Goal: Check status: Check status

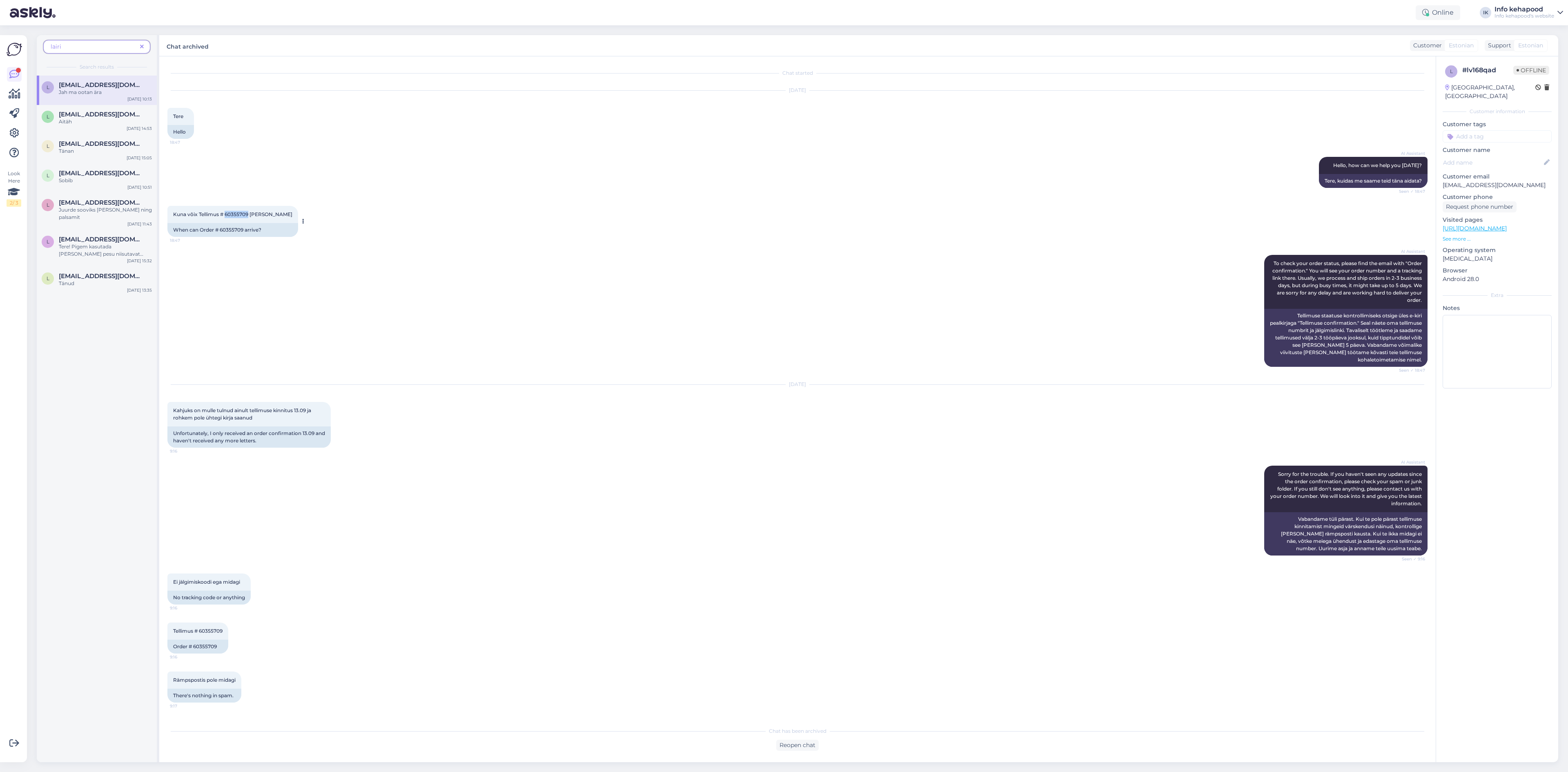
drag, startPoint x: 226, startPoint y: 213, endPoint x: 250, endPoint y: 212, distance: 24.0
click at [250, 212] on span "Kuna võix Tellimus # 60355709 [PERSON_NAME]" at bounding box center [233, 214] width 119 height 6
copy span "60355709"
click at [292, 319] on div "AI Assistant To check your order status, please find the email with "Order conf…" at bounding box center [797, 311] width 1260 height 130
click at [21, 74] on link at bounding box center [14, 74] width 15 height 15
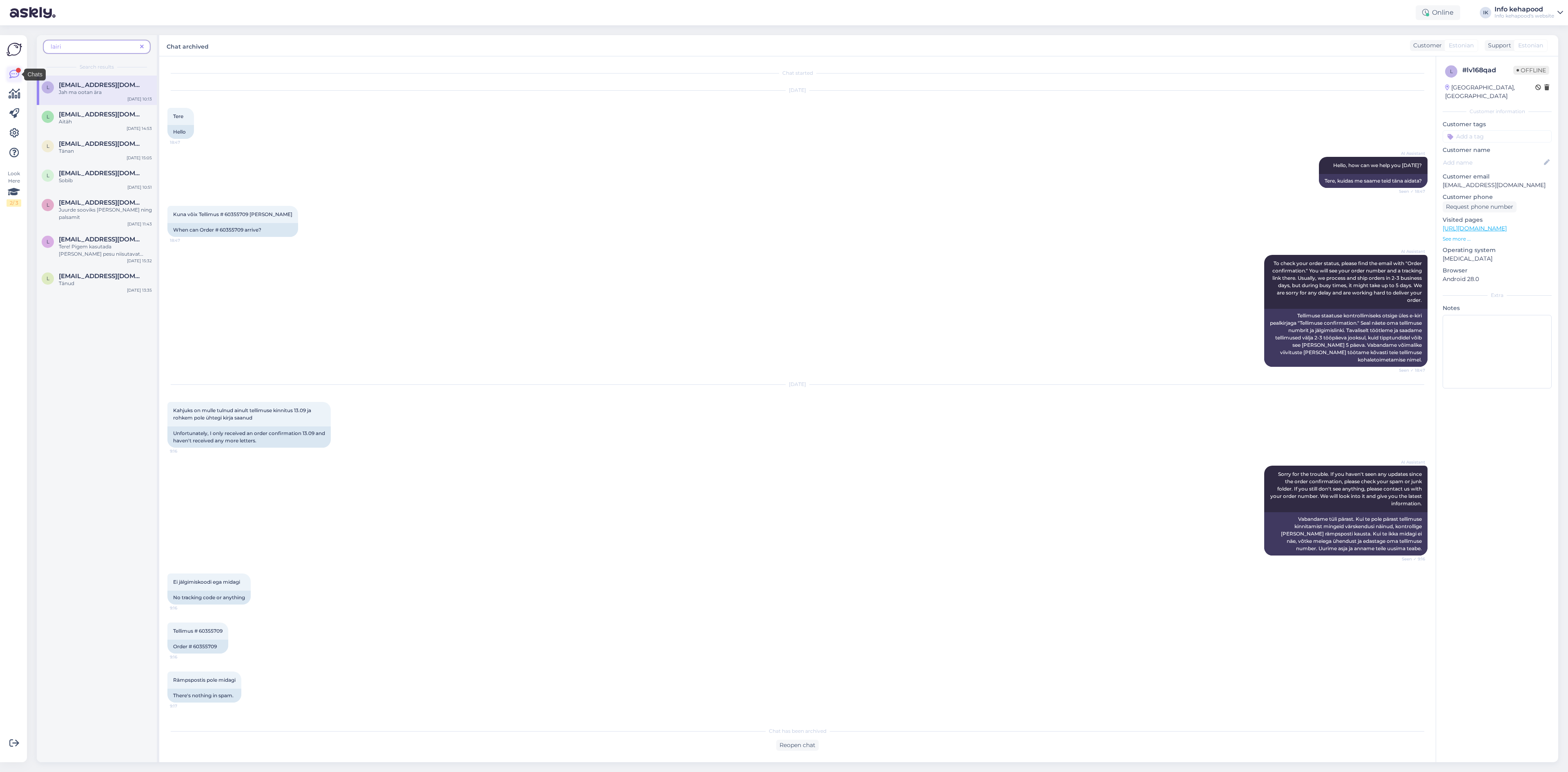
click at [19, 74] on link at bounding box center [14, 74] width 15 height 15
click at [112, 118] on div "Aitäh" at bounding box center [105, 122] width 93 height 7
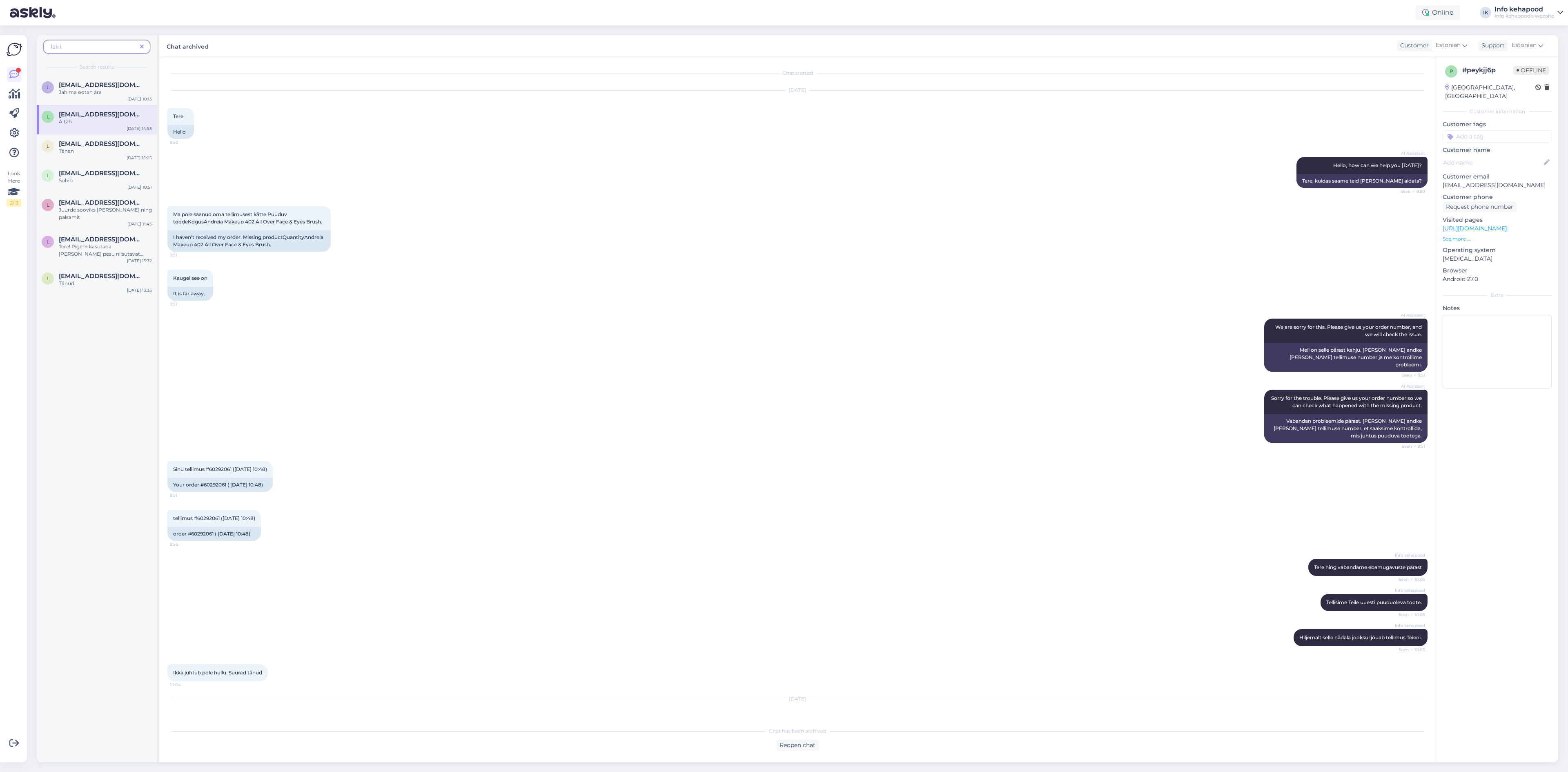
scroll to position [214, 0]
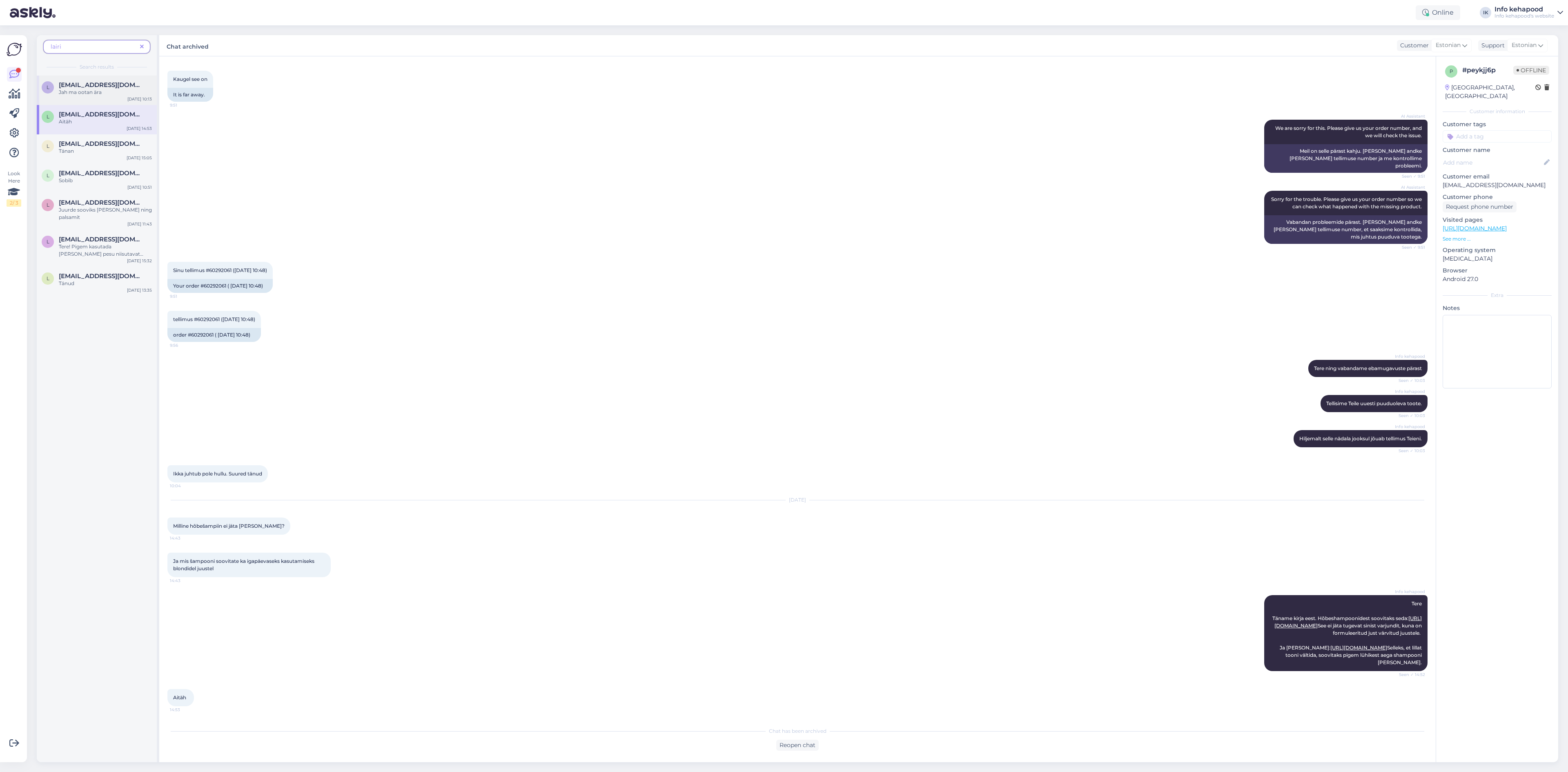
click at [81, 89] on div "Jah ma ootan ära" at bounding box center [105, 93] width 93 height 7
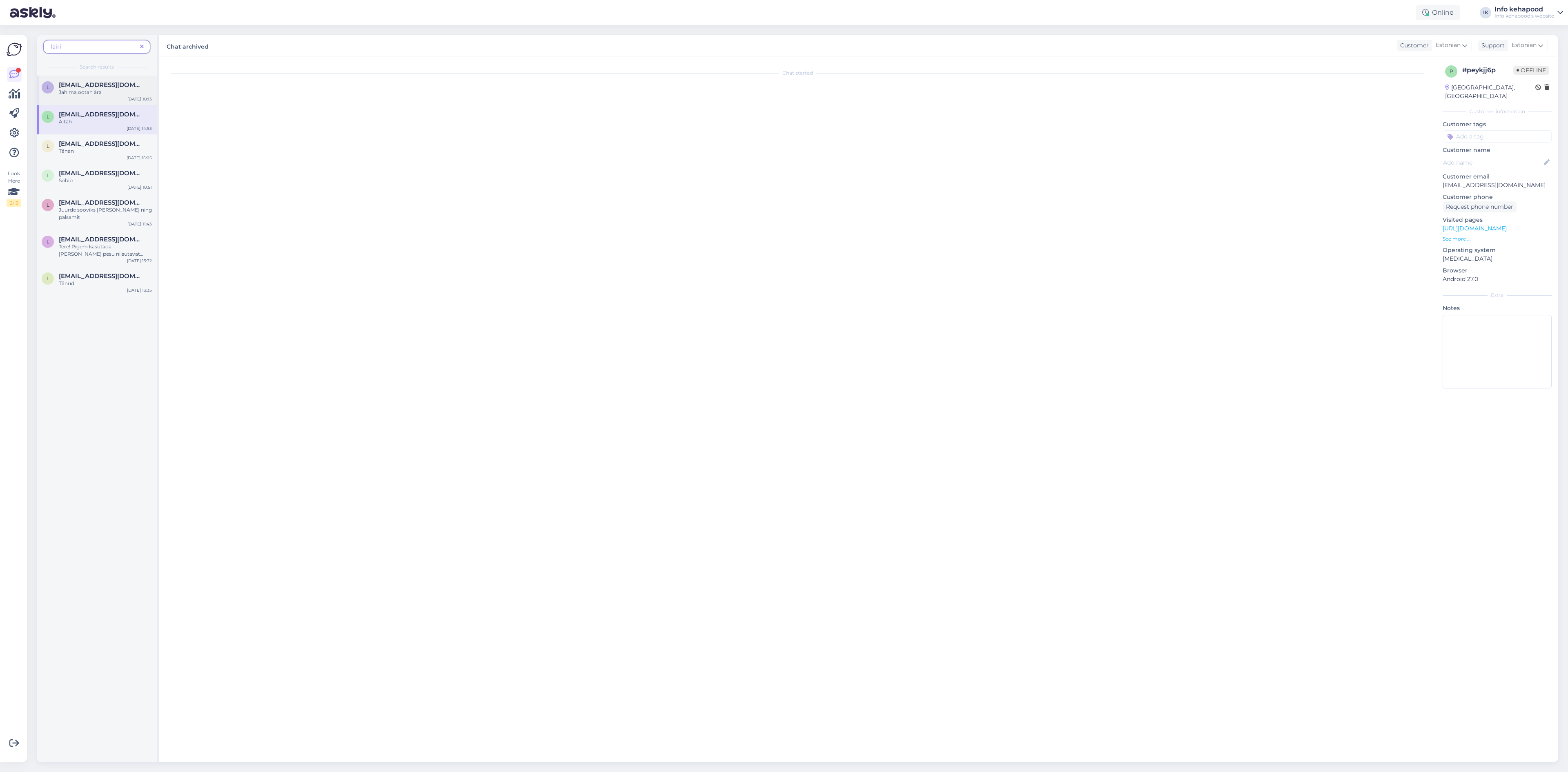
scroll to position [282, 0]
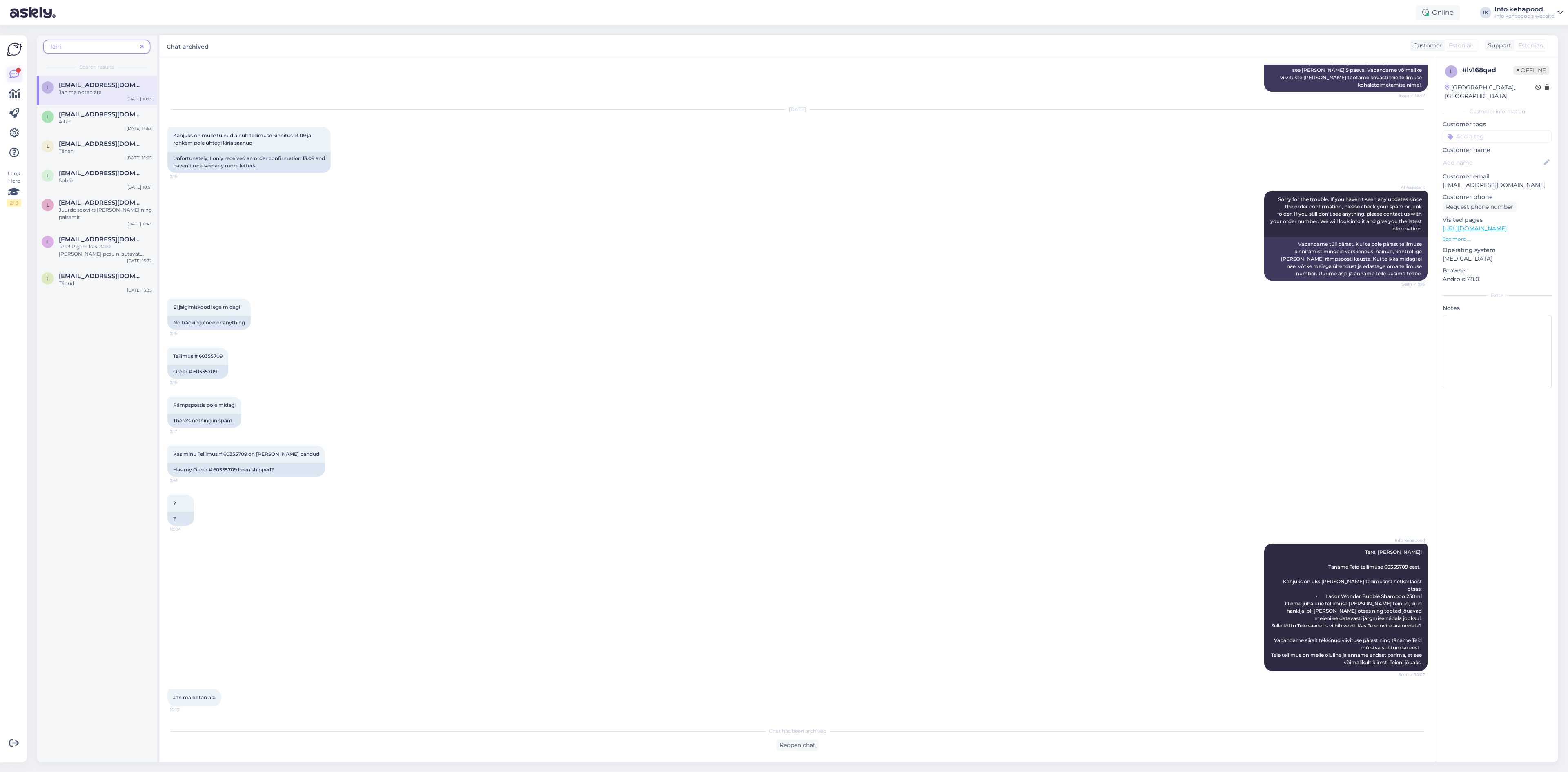
click at [17, 76] on icon at bounding box center [14, 74] width 10 height 10
click at [954, 519] on div "? 10:04 ?" at bounding box center [797, 510] width 1260 height 49
click at [806, 743] on div "Reopen chat" at bounding box center [797, 745] width 43 height 11
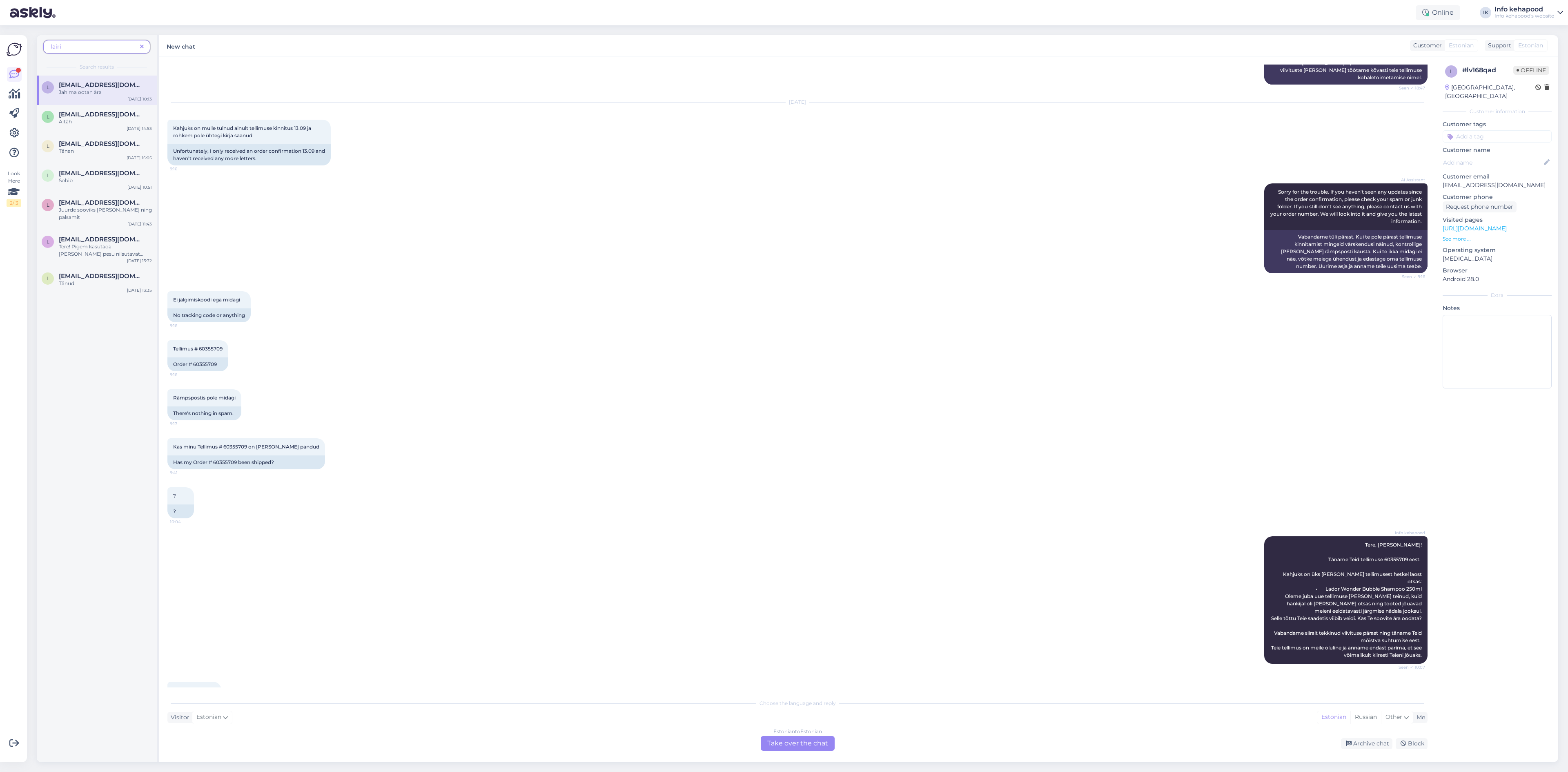
click at [786, 745] on div "Estonian to Estonian Take over the chat" at bounding box center [797, 743] width 74 height 15
